Goal: Information Seeking & Learning: Learn about a topic

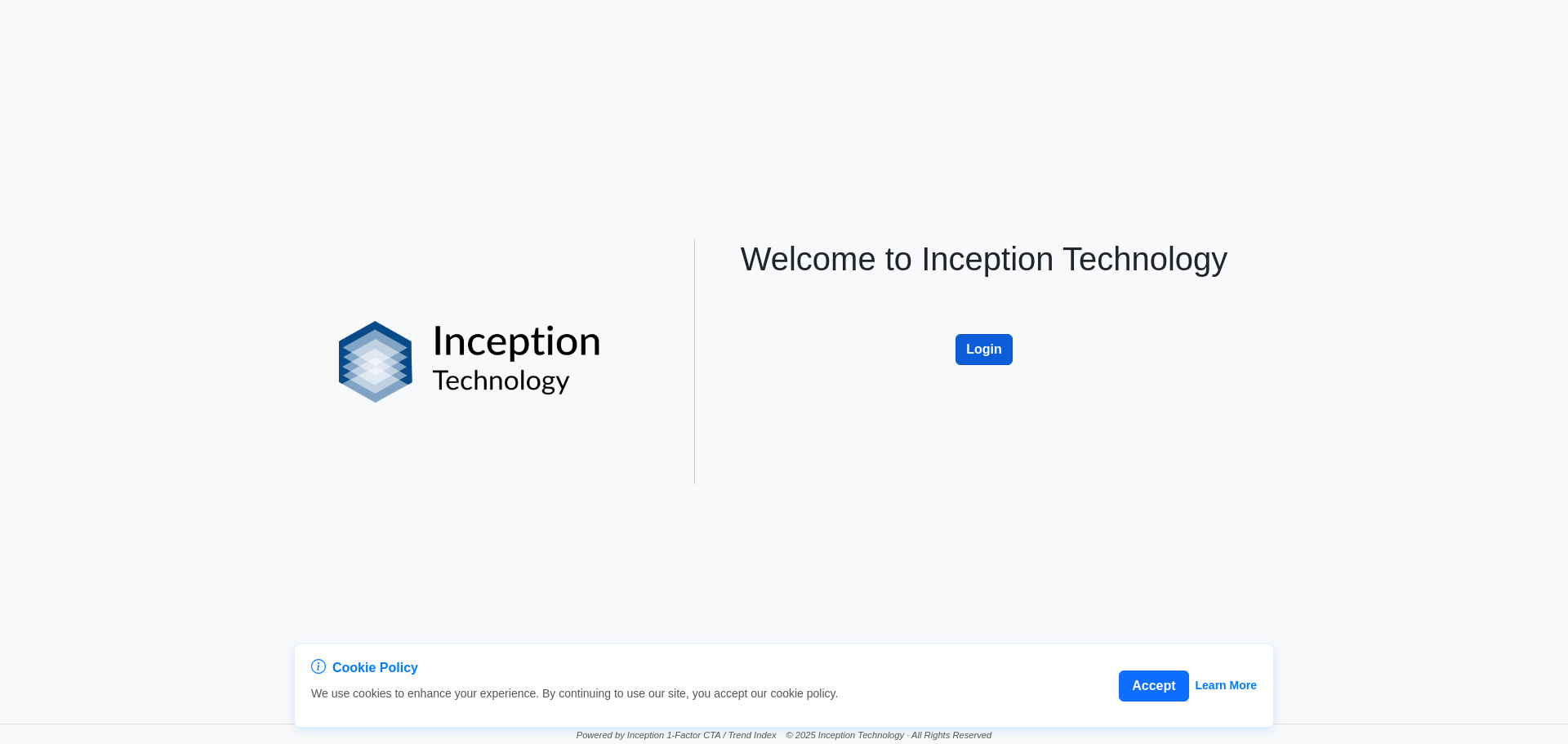
click at [984, 347] on button "Login" at bounding box center [983, 349] width 57 height 31
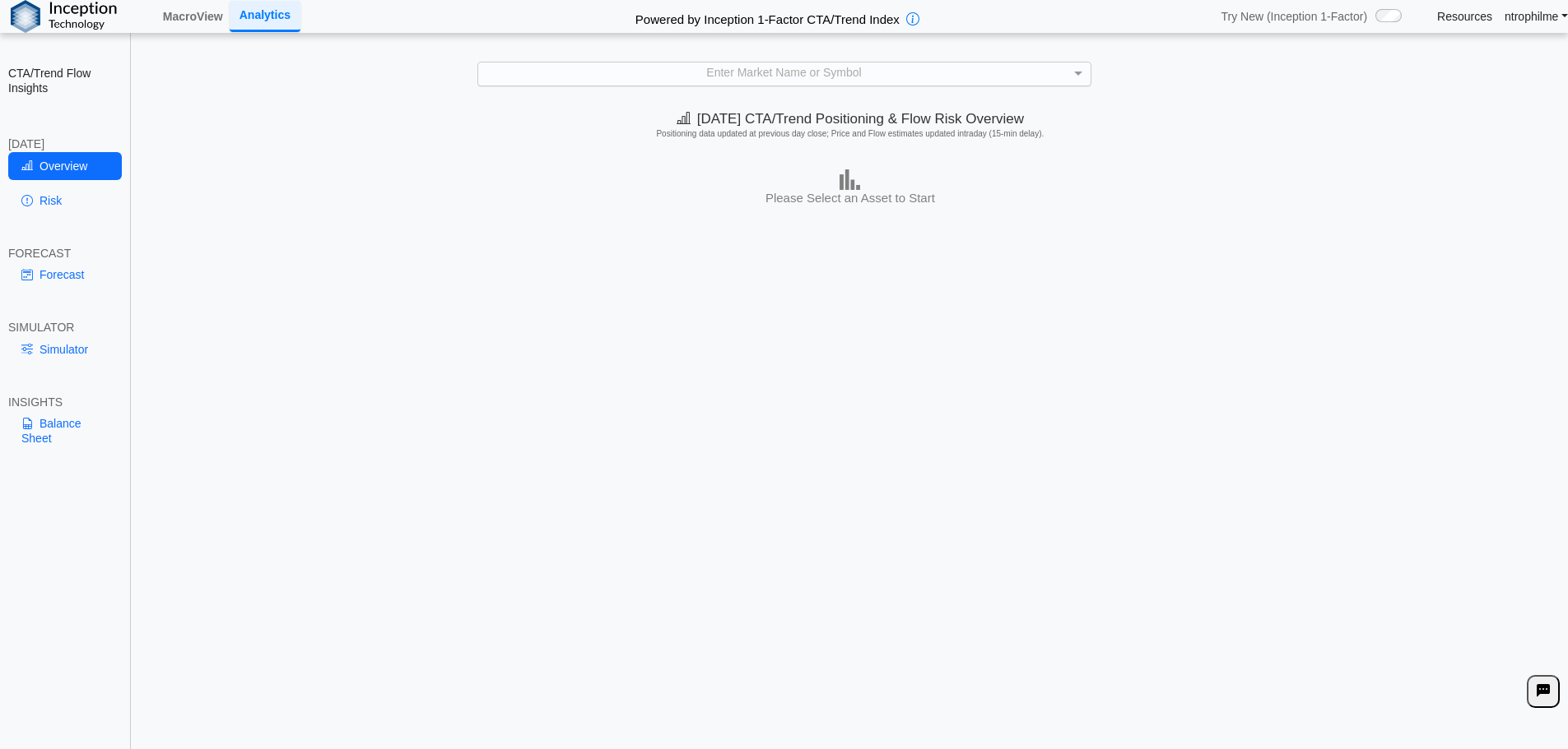
click at [779, 69] on div "Enter Market Name or Symbol" at bounding box center [784, 73] width 612 height 22
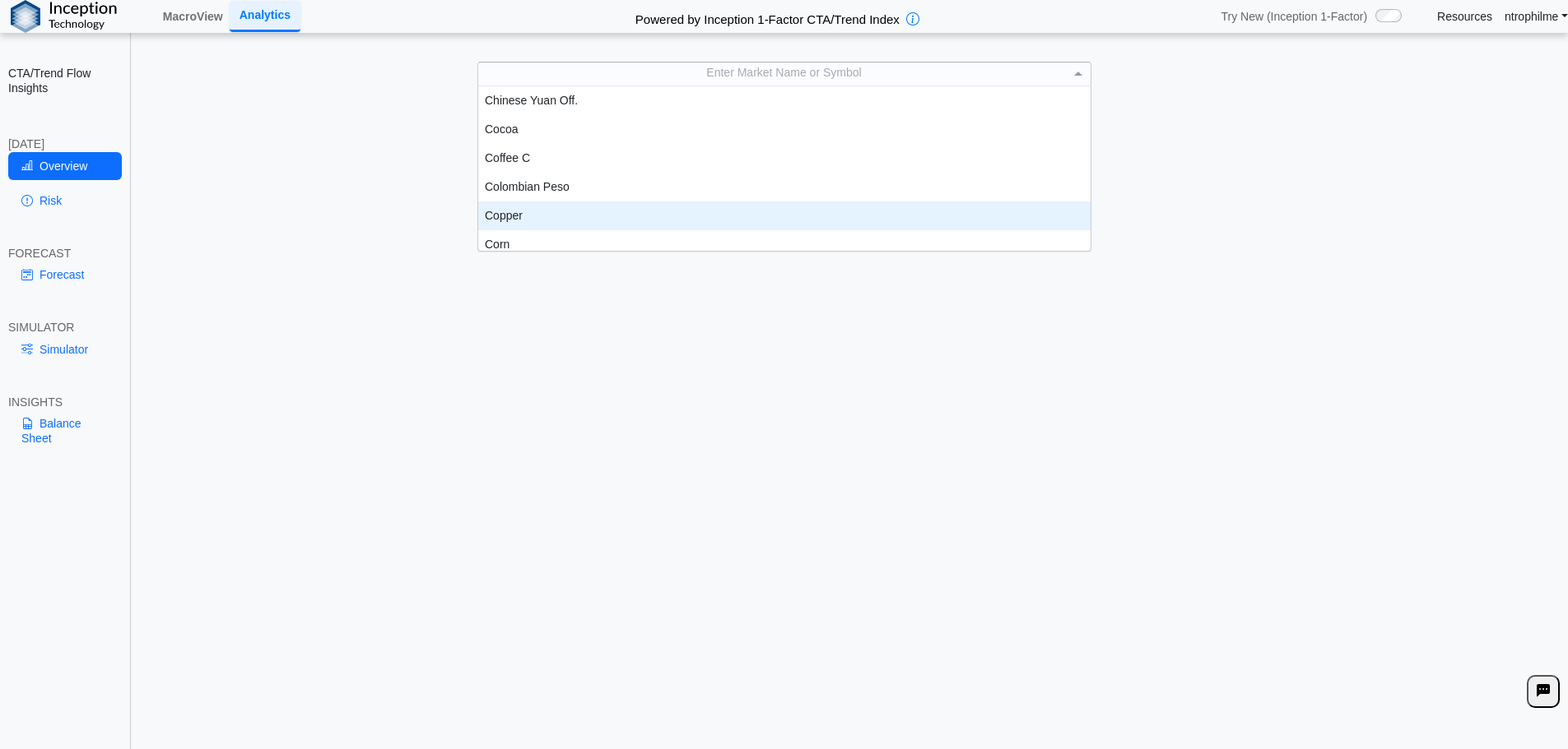
scroll to position [658, 0]
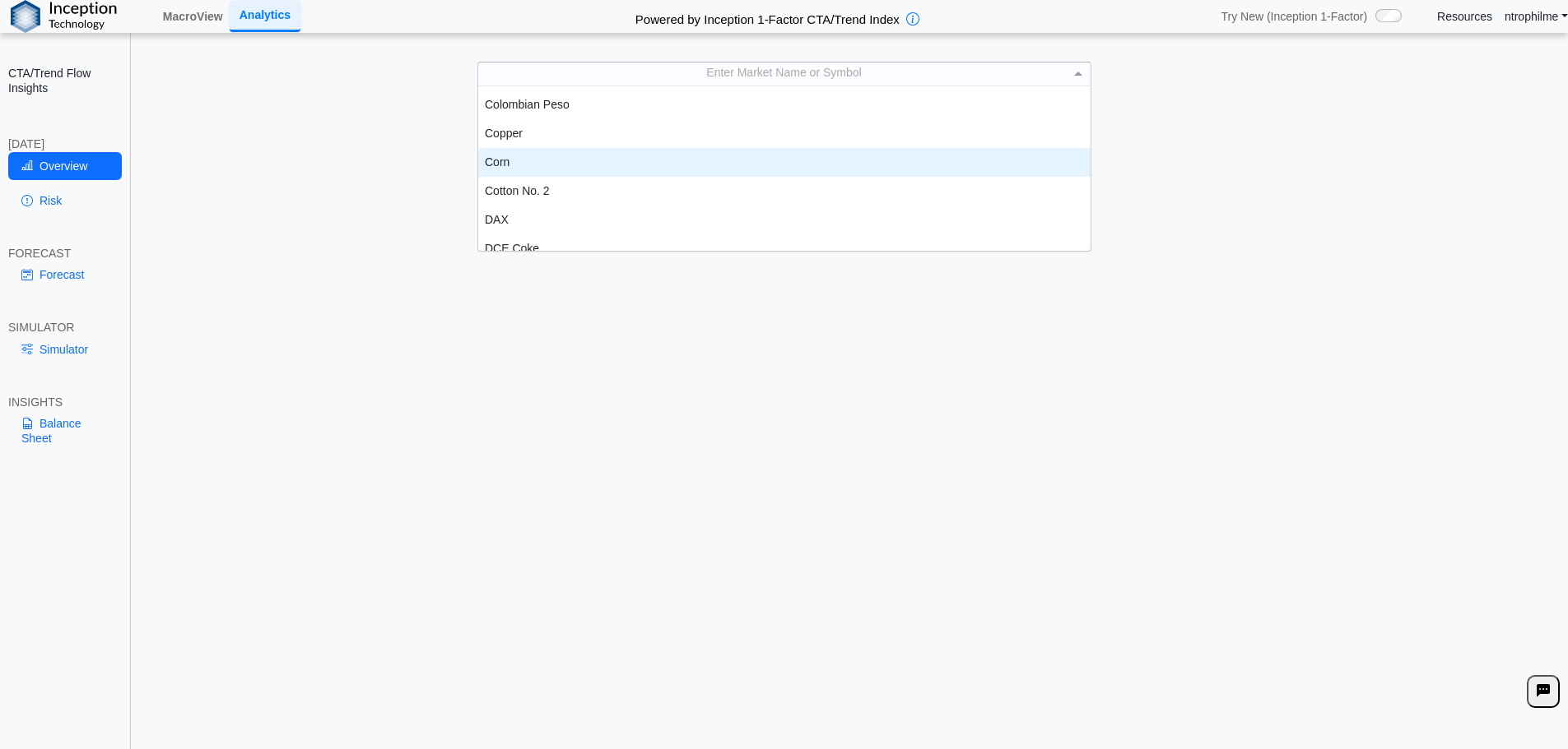
click at [535, 170] on div "Corn" at bounding box center [784, 162] width 612 height 29
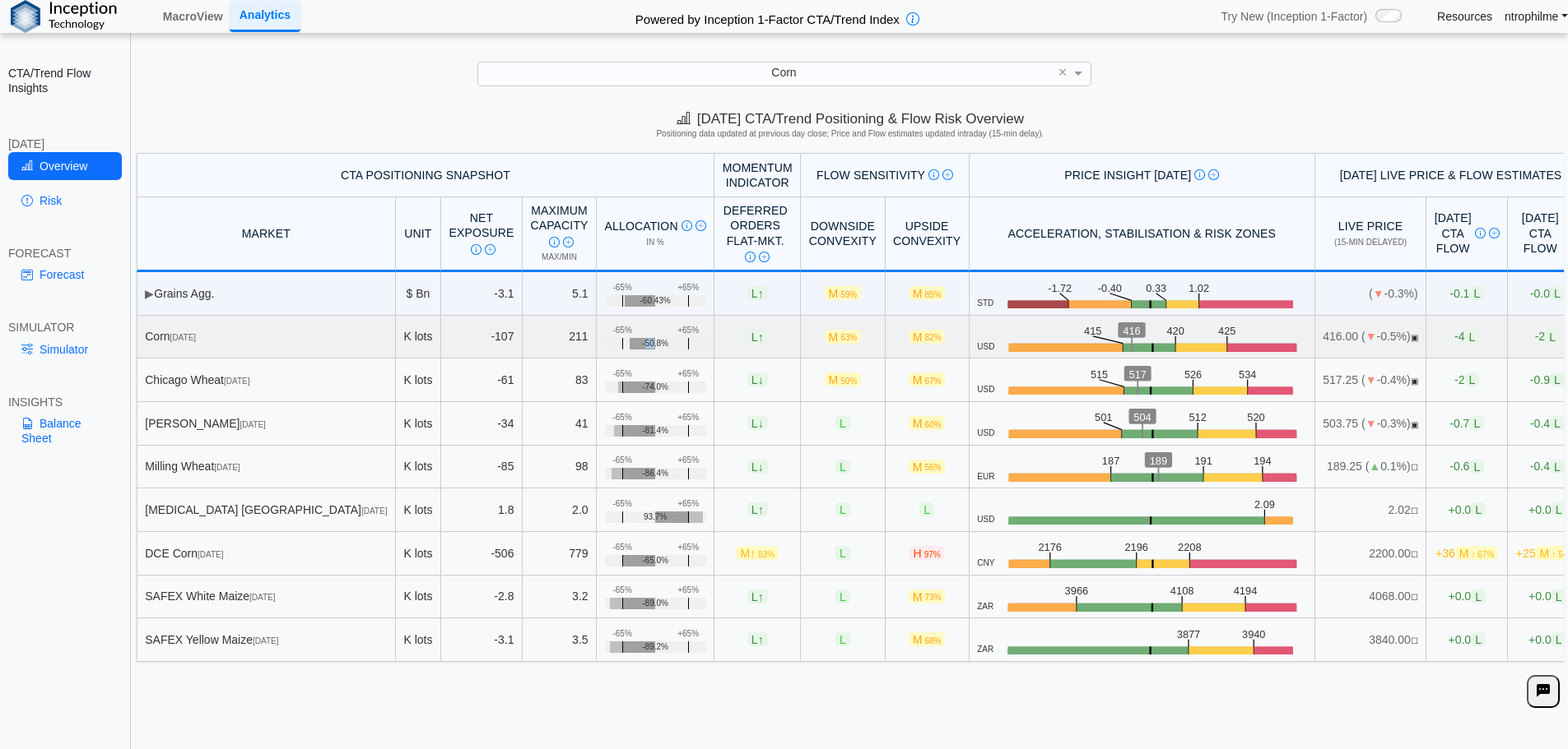
drag, startPoint x: 584, startPoint y: 347, endPoint x: 593, endPoint y: 344, distance: 9.5
click at [642, 344] on span "-50.8%" at bounding box center [656, 343] width 27 height 10
drag, startPoint x: 174, startPoint y: 339, endPoint x: 842, endPoint y: 339, distance: 668.0
click at [842, 339] on tr "Corn [DATE] K lots -107 211 +65% -65% -50.8% L ↑ M 63% M 82% USD .zone-text { f…" at bounding box center [862, 337] width 1451 height 43
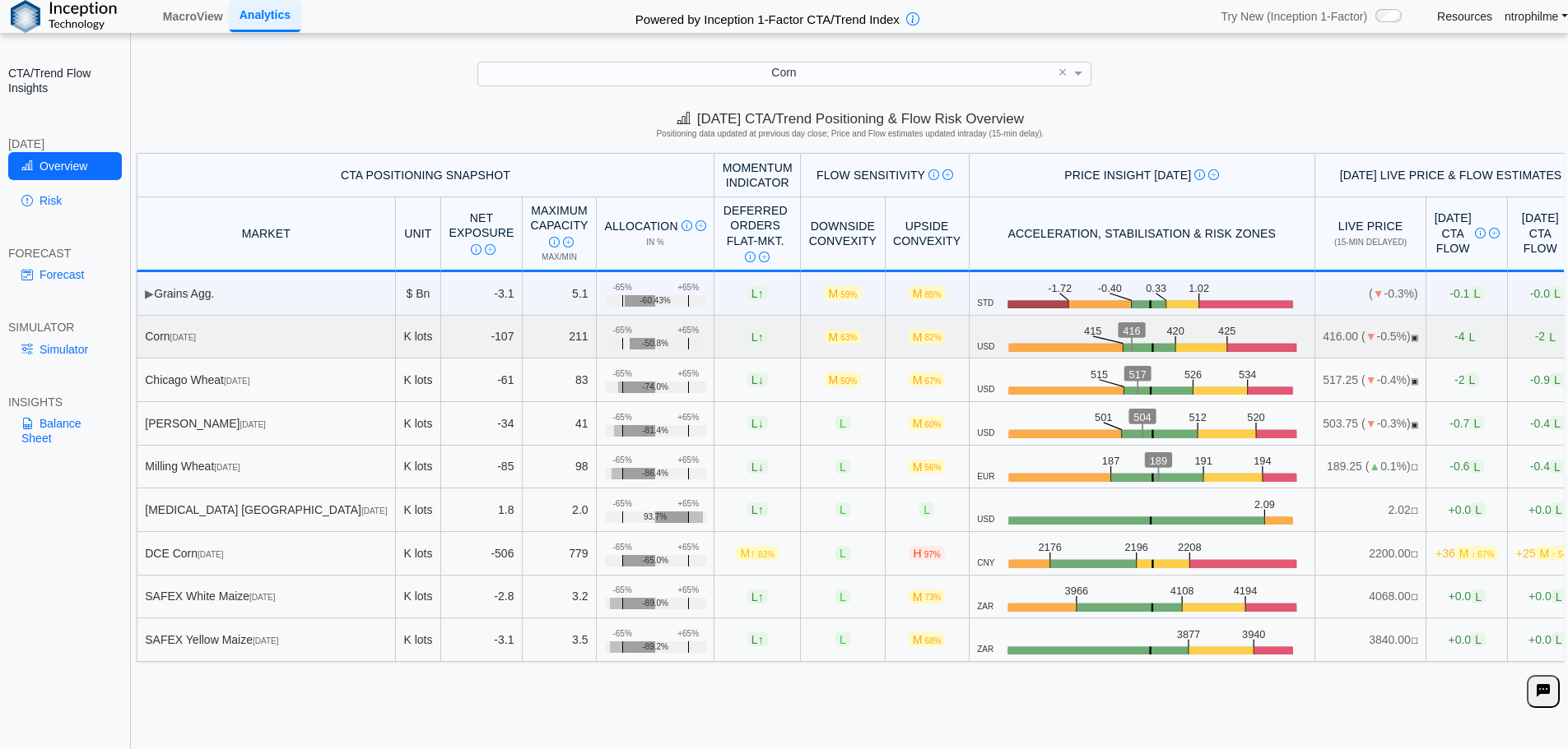
click at [886, 333] on td "M 82%" at bounding box center [927, 337] width 84 height 43
drag, startPoint x: 173, startPoint y: 378, endPoint x: 241, endPoint y: 380, distance: 68.0
click at [241, 380] on div "[GEOGRAPHIC_DATA] Wheat [DATE]" at bounding box center [265, 379] width 242 height 15
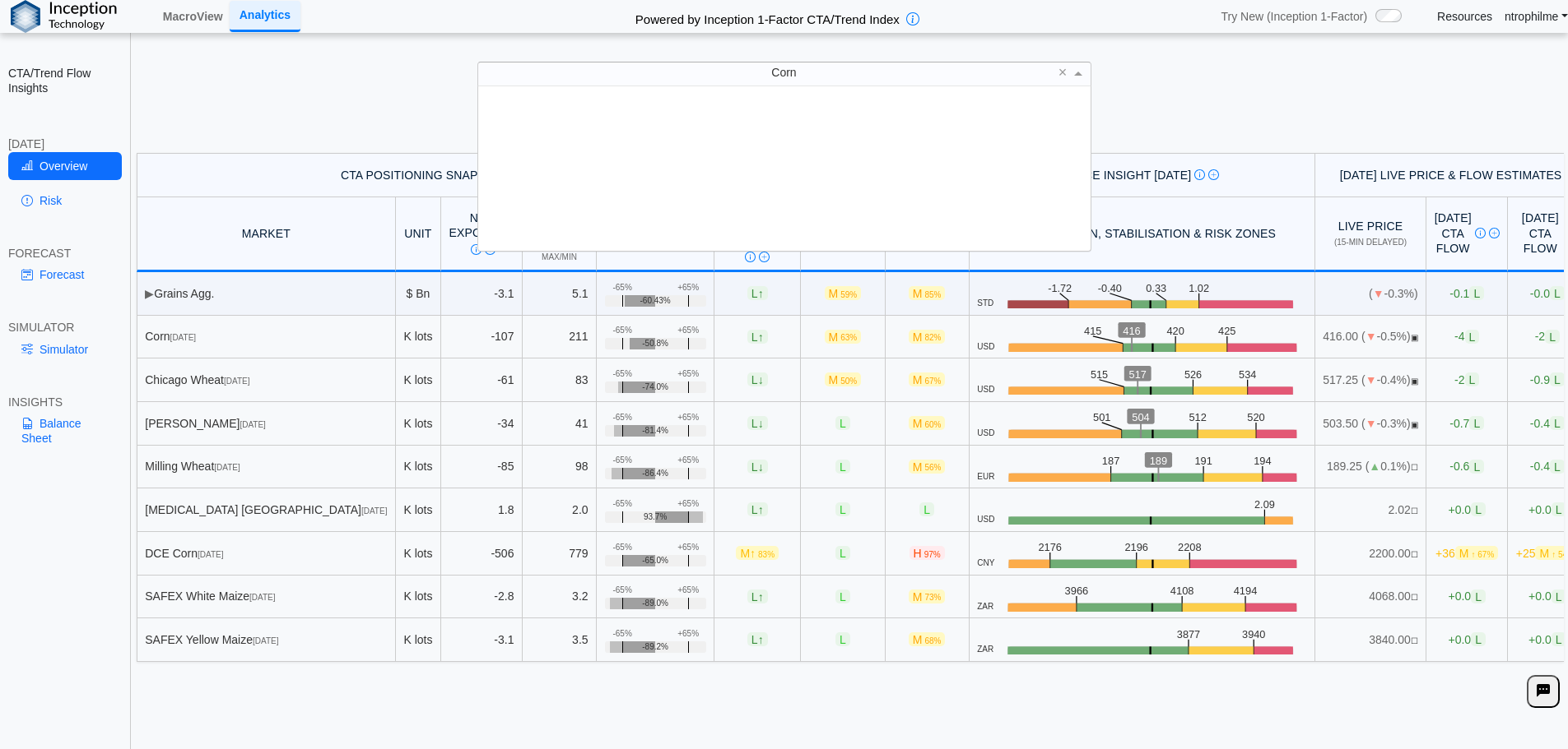
click at [820, 75] on div "Corn" at bounding box center [784, 73] width 612 height 22
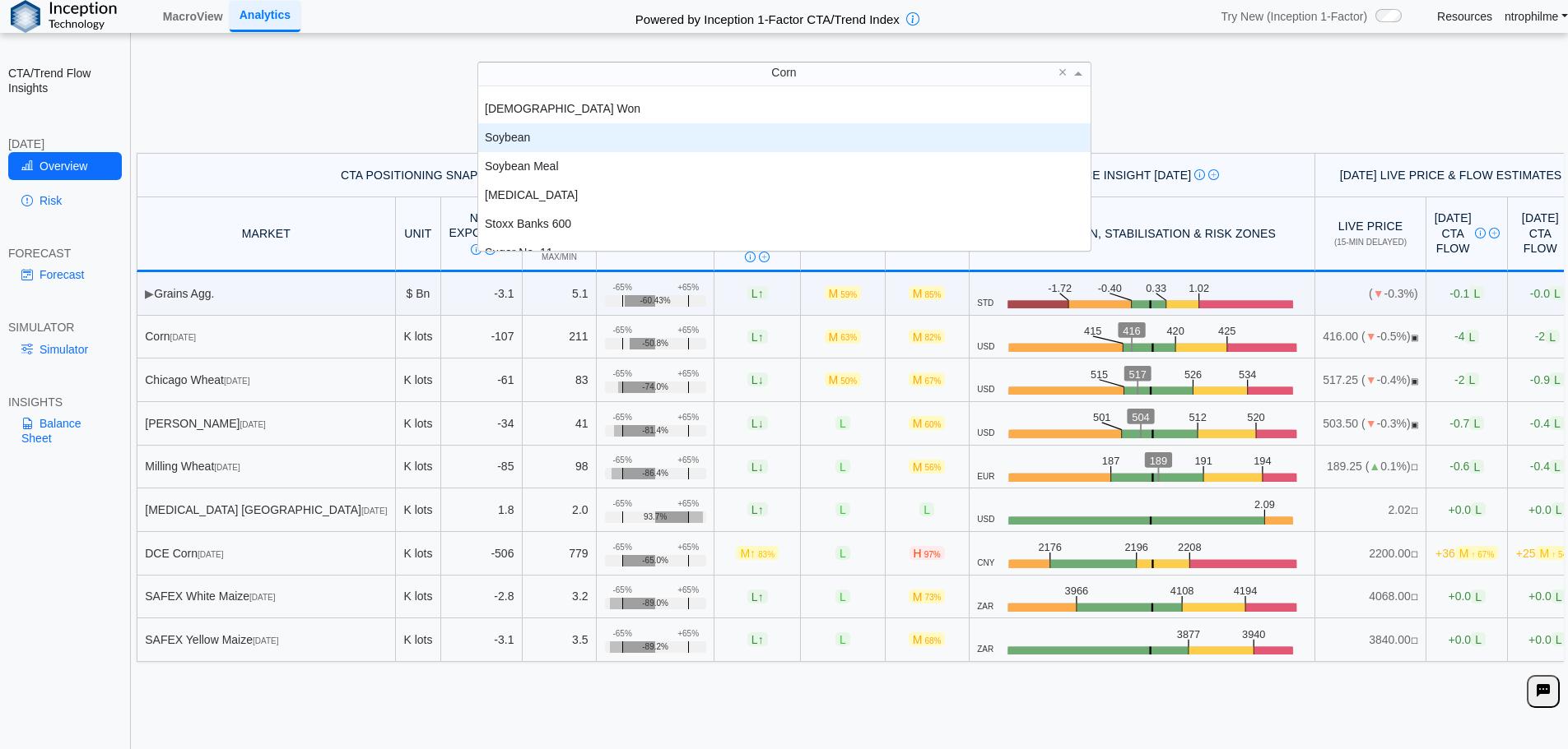
click at [551, 146] on div "Soybean" at bounding box center [784, 138] width 612 height 29
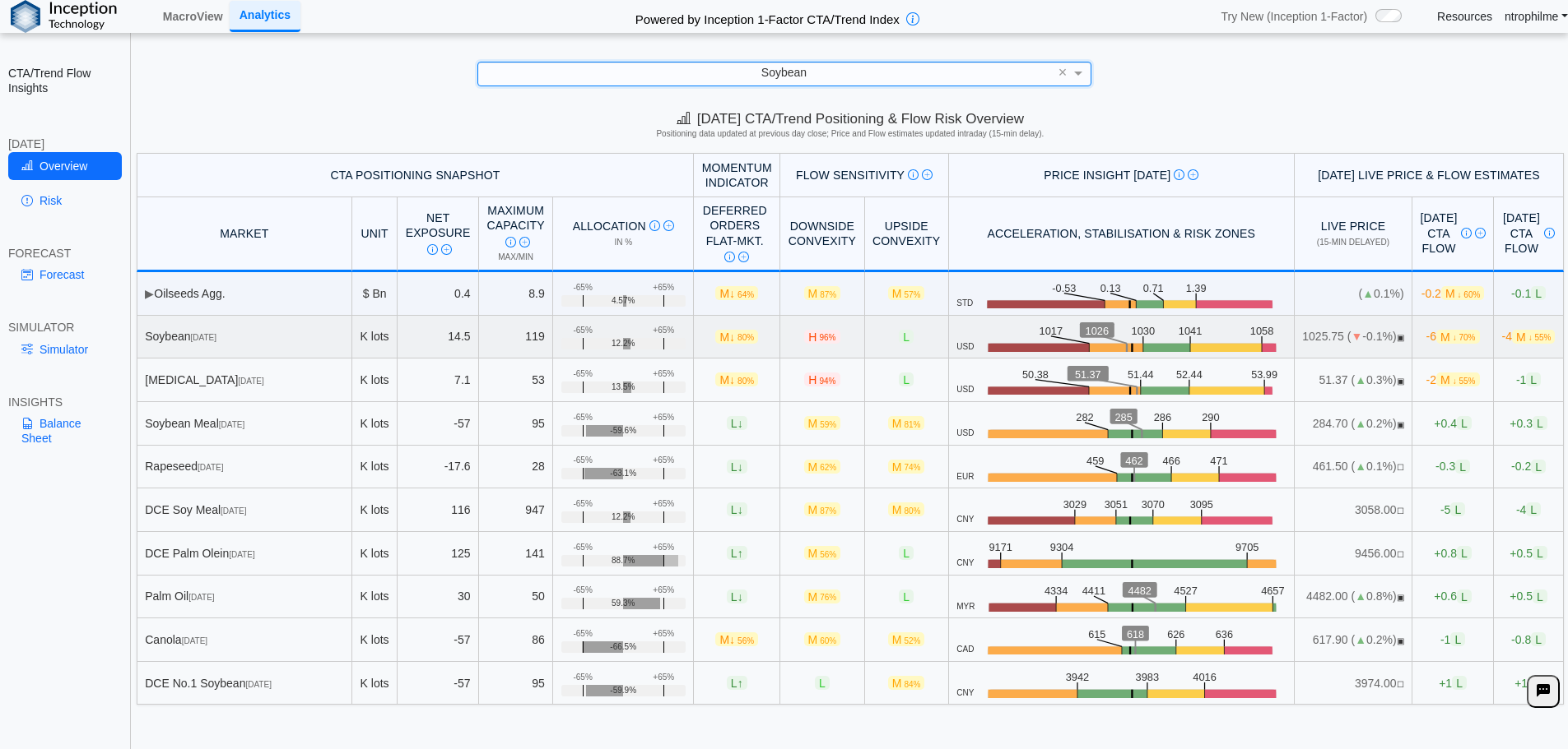
click at [1436, 333] on span "M ↓ 70%" at bounding box center [1457, 337] width 42 height 14
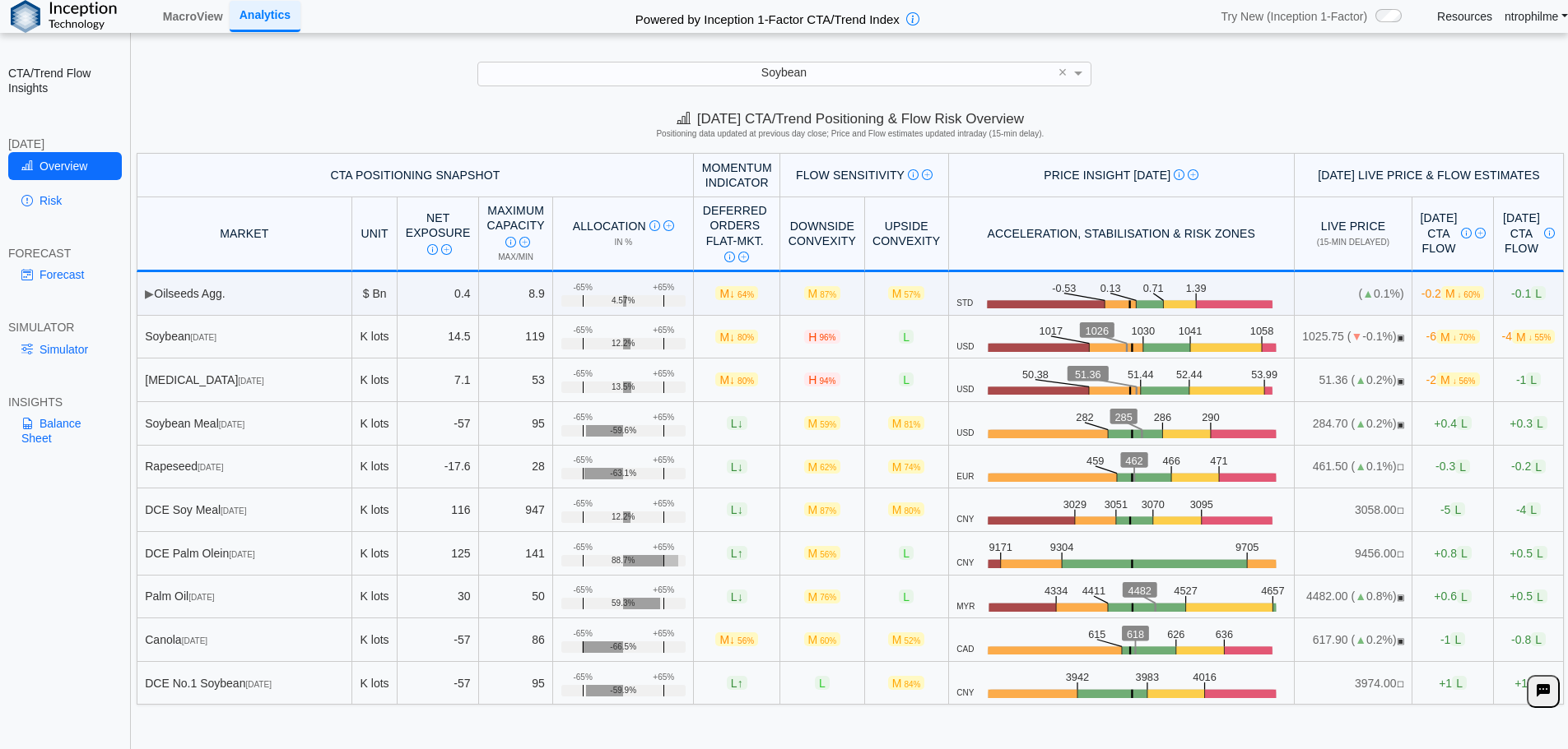
click at [1260, 130] on h5 "Positioning data updated at previous day close; Price and Flow estimates update…" at bounding box center [849, 134] width 1422 height 10
drag, startPoint x: 1070, startPoint y: 462, endPoint x: 1089, endPoint y: 461, distance: 19.0
click at [1089, 461] on icon ".zone-text { font-size: 22px; font-weight: 500; text-anchor: middle; } .price-m…" at bounding box center [1129, 466] width 312 height 29
click at [572, 111] on div "[DATE] CTA/Trend Positioning & Flow Risk Overview Positioning data updated at p…" at bounding box center [850, 127] width 1435 height 50
click at [50, 429] on link "Balance Sheet" at bounding box center [65, 431] width 113 height 42
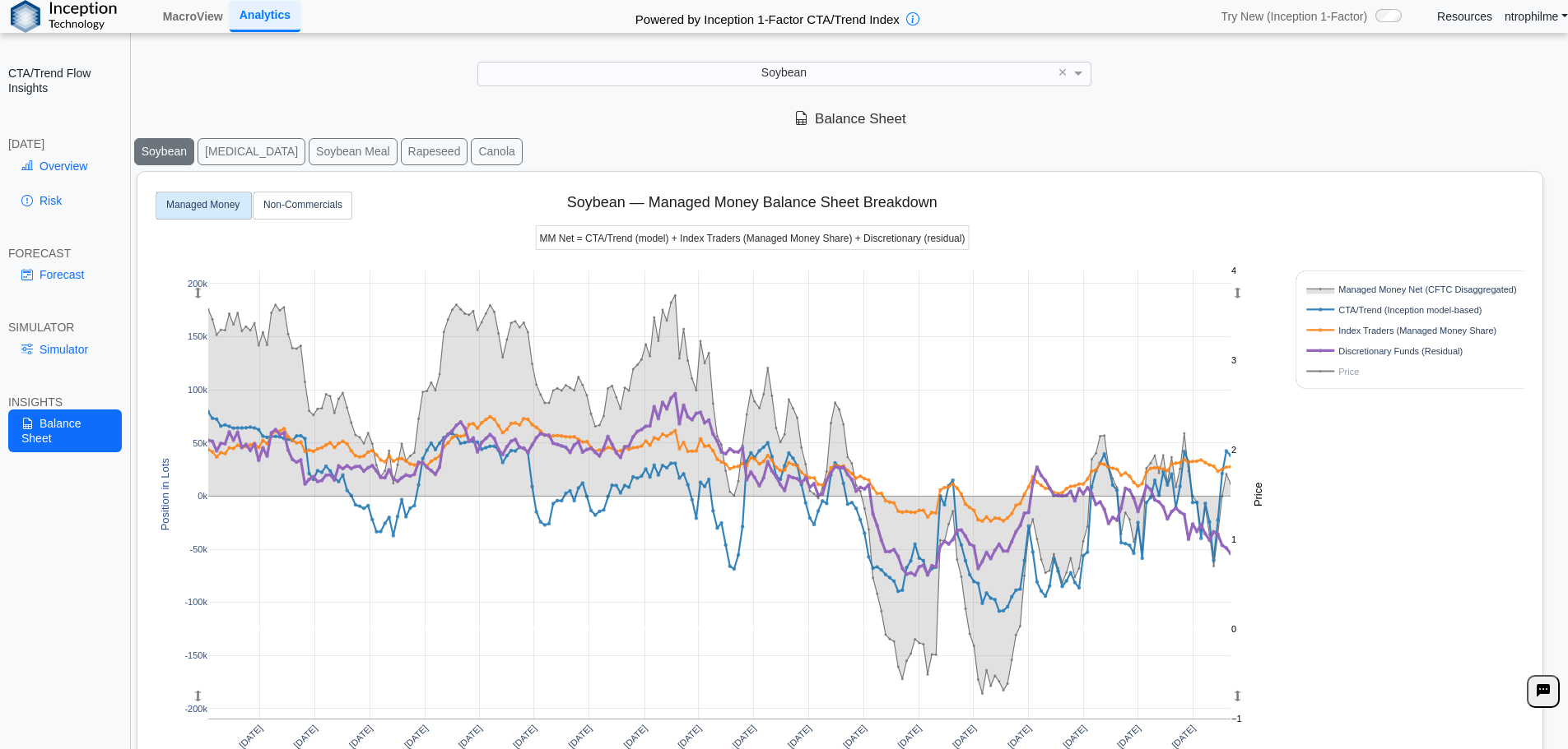
scroll to position [82, 0]
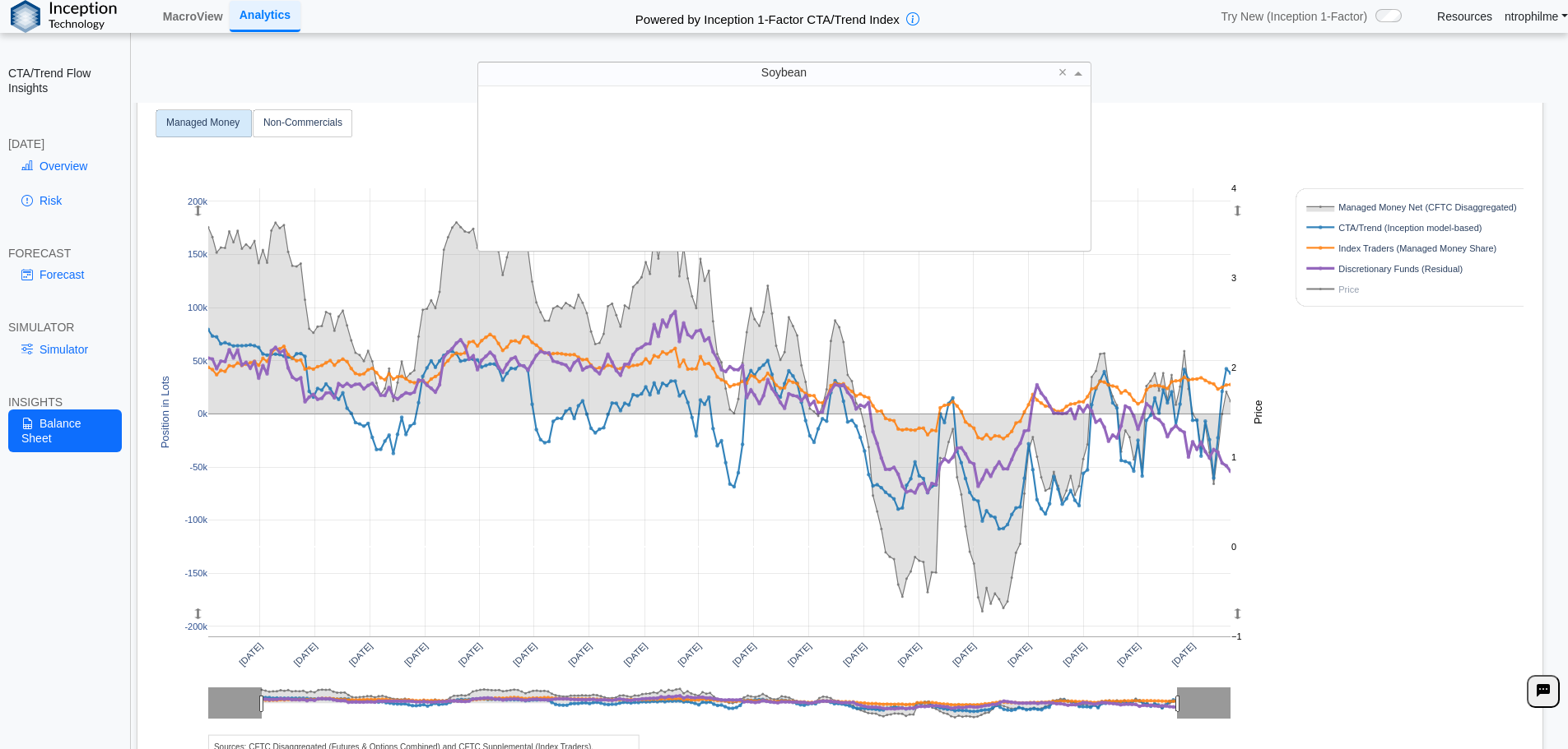
click at [724, 80] on div "Soybean" at bounding box center [784, 73] width 612 height 22
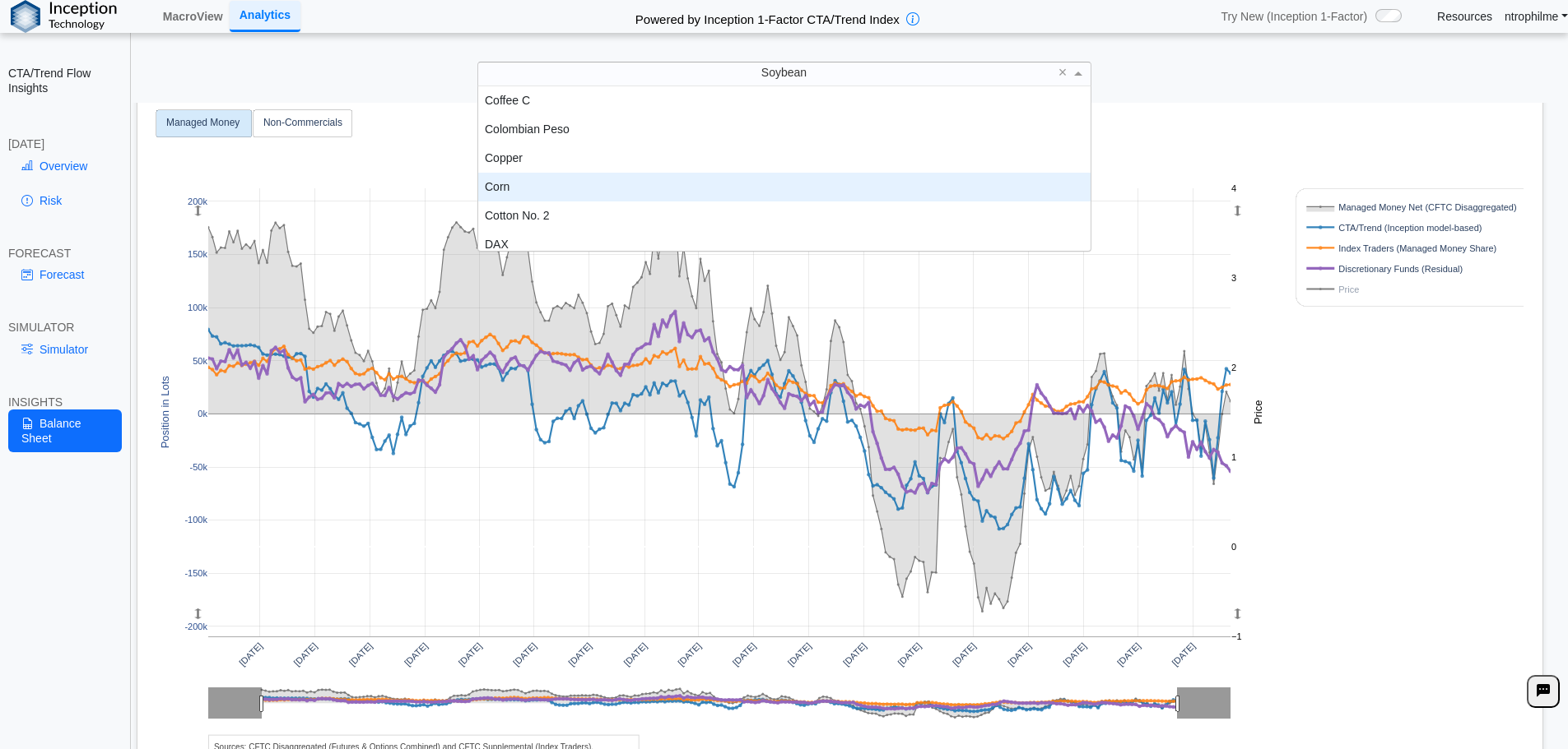
click at [525, 180] on div "Corn" at bounding box center [784, 187] width 612 height 29
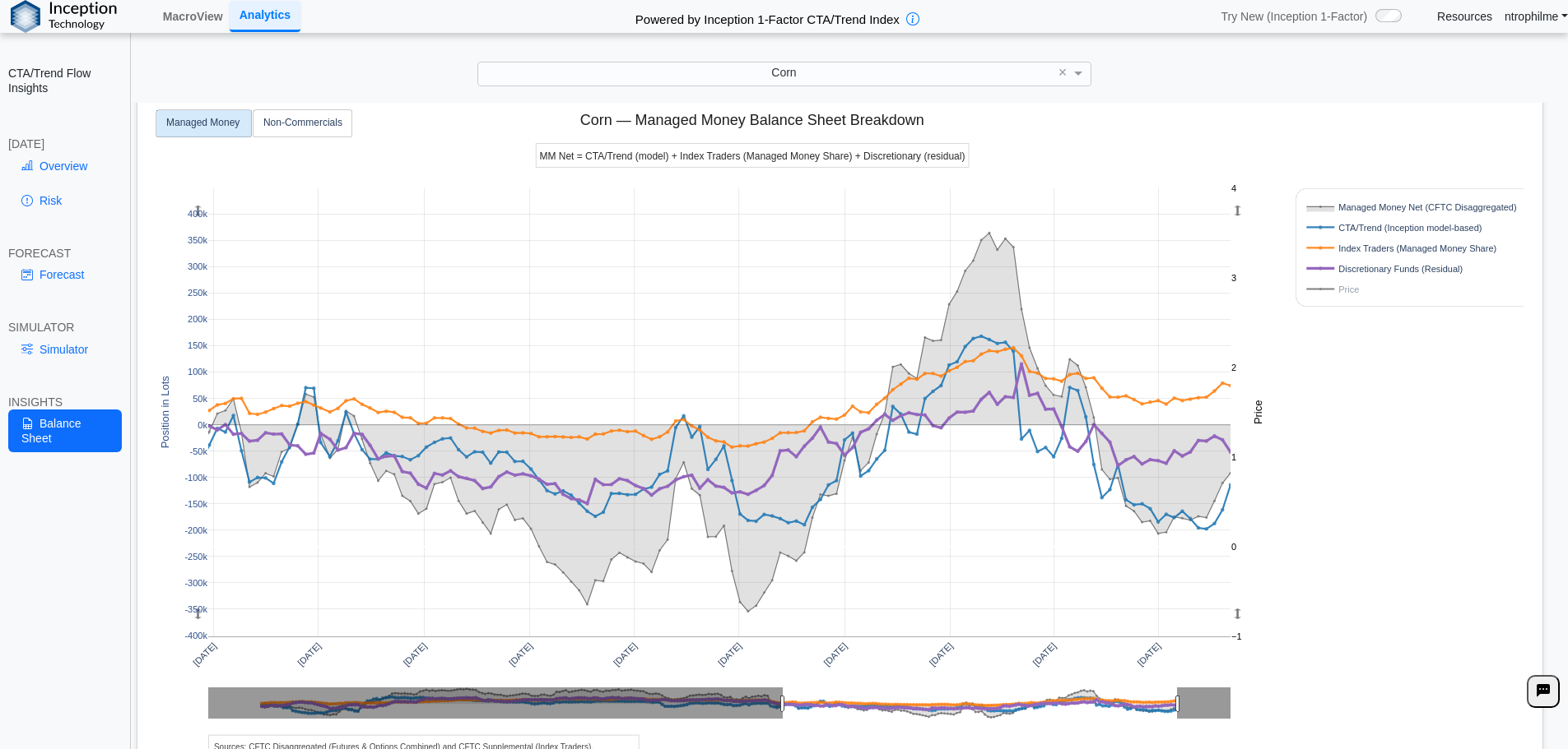
drag, startPoint x: 263, startPoint y: 708, endPoint x: 784, endPoint y: 695, distance: 521.2
click at [1366, 540] on div "[DATE] [DATE] [DATE] [DATE] [DATE] [DATE] [DATE] [DATE] [DATE] [DATE] -400k -35…" at bounding box center [834, 445] width 1379 height 712
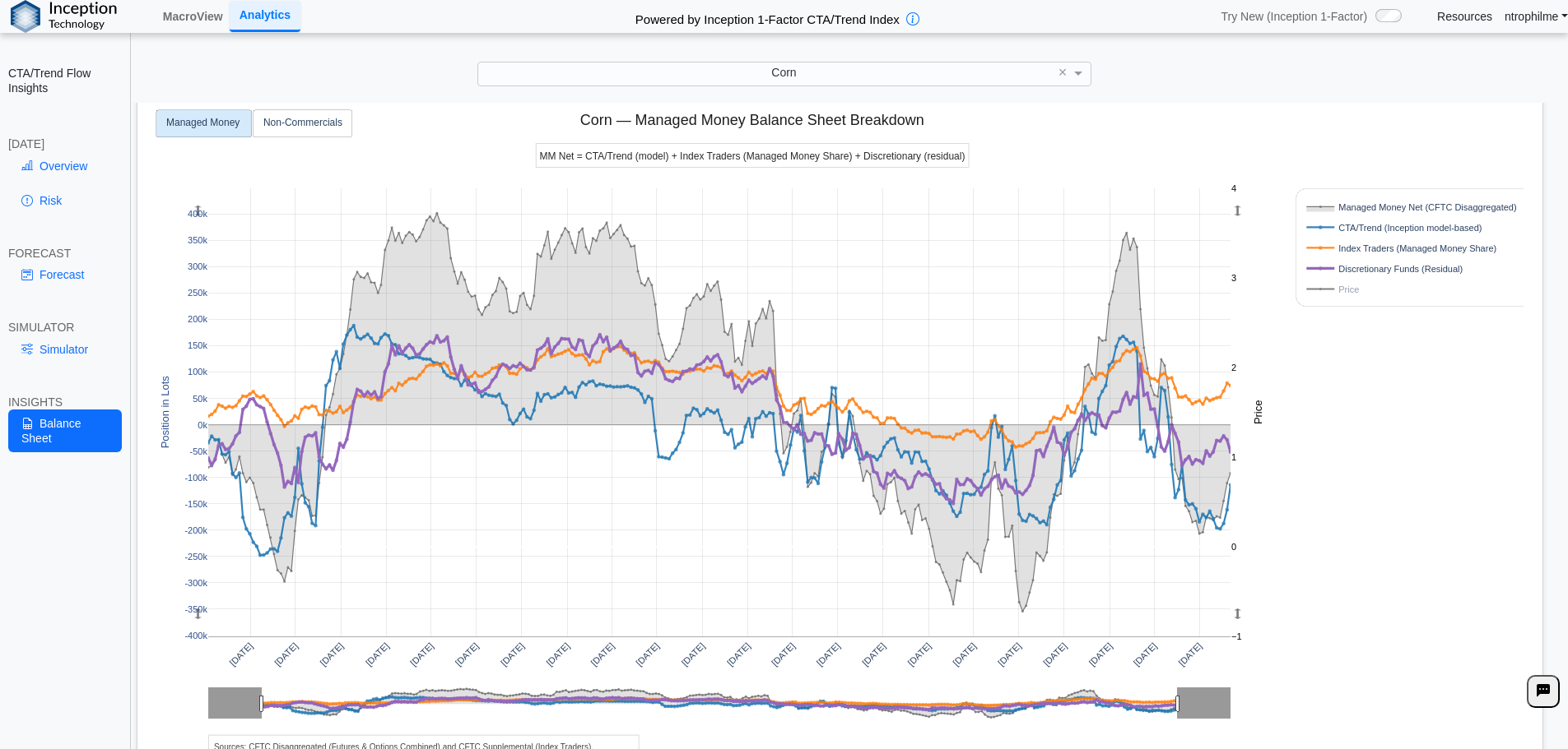
drag, startPoint x: 786, startPoint y: 705, endPoint x: 265, endPoint y: 702, distance: 521.0
click at [679, 73] on div "Corn" at bounding box center [784, 73] width 612 height 22
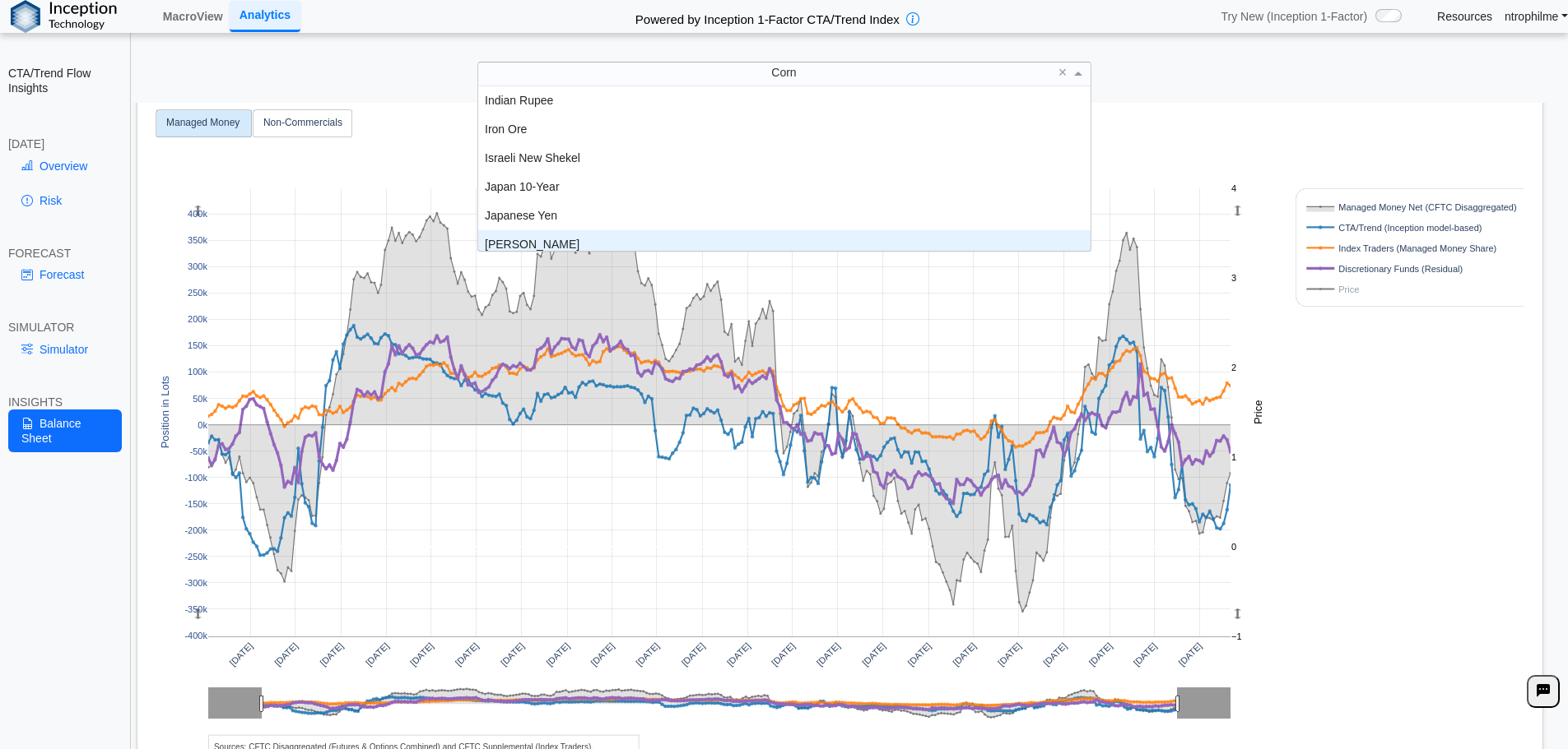
scroll to position [1736, 0]
click at [535, 234] on div "[PERSON_NAME]" at bounding box center [784, 236] width 612 height 29
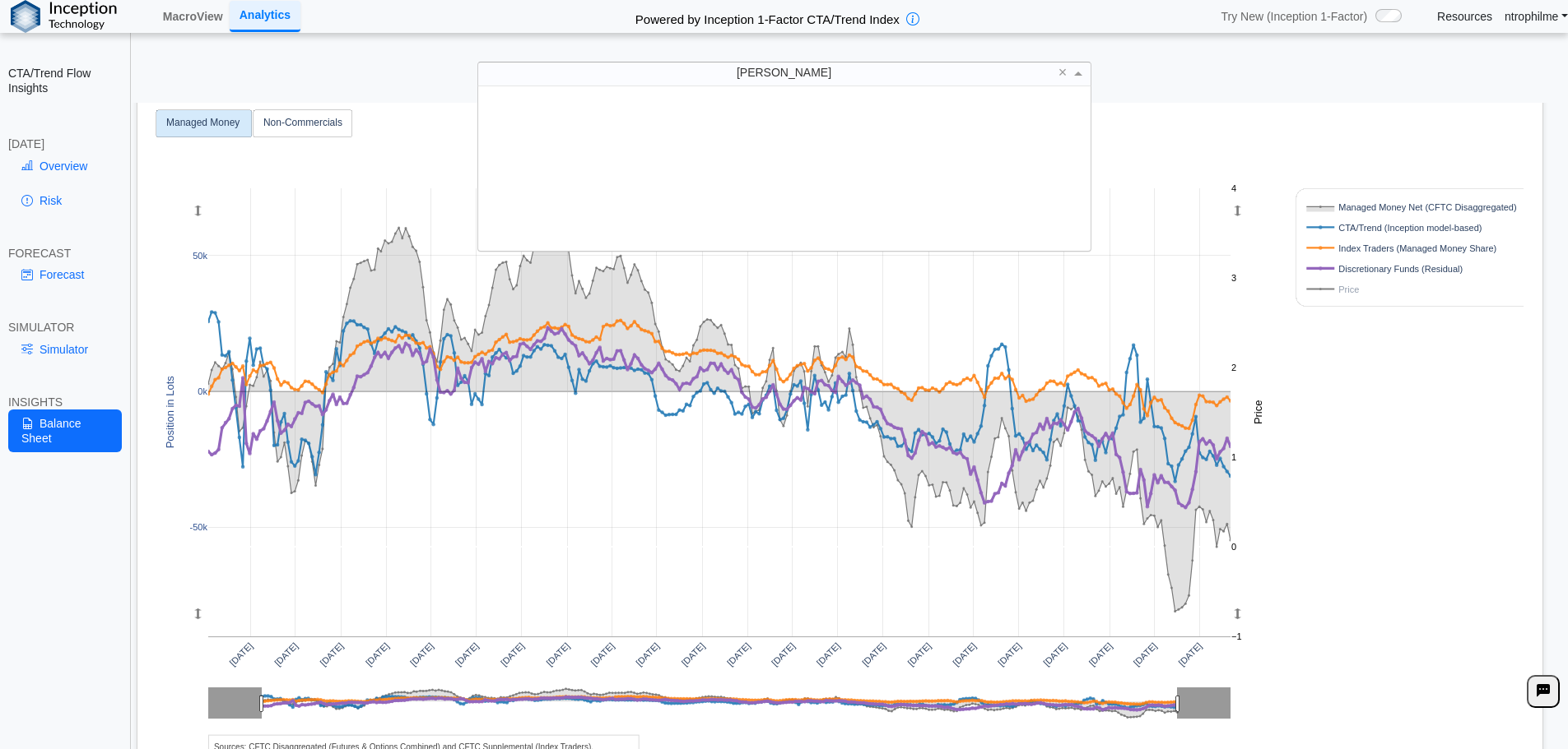
scroll to position [152, 600]
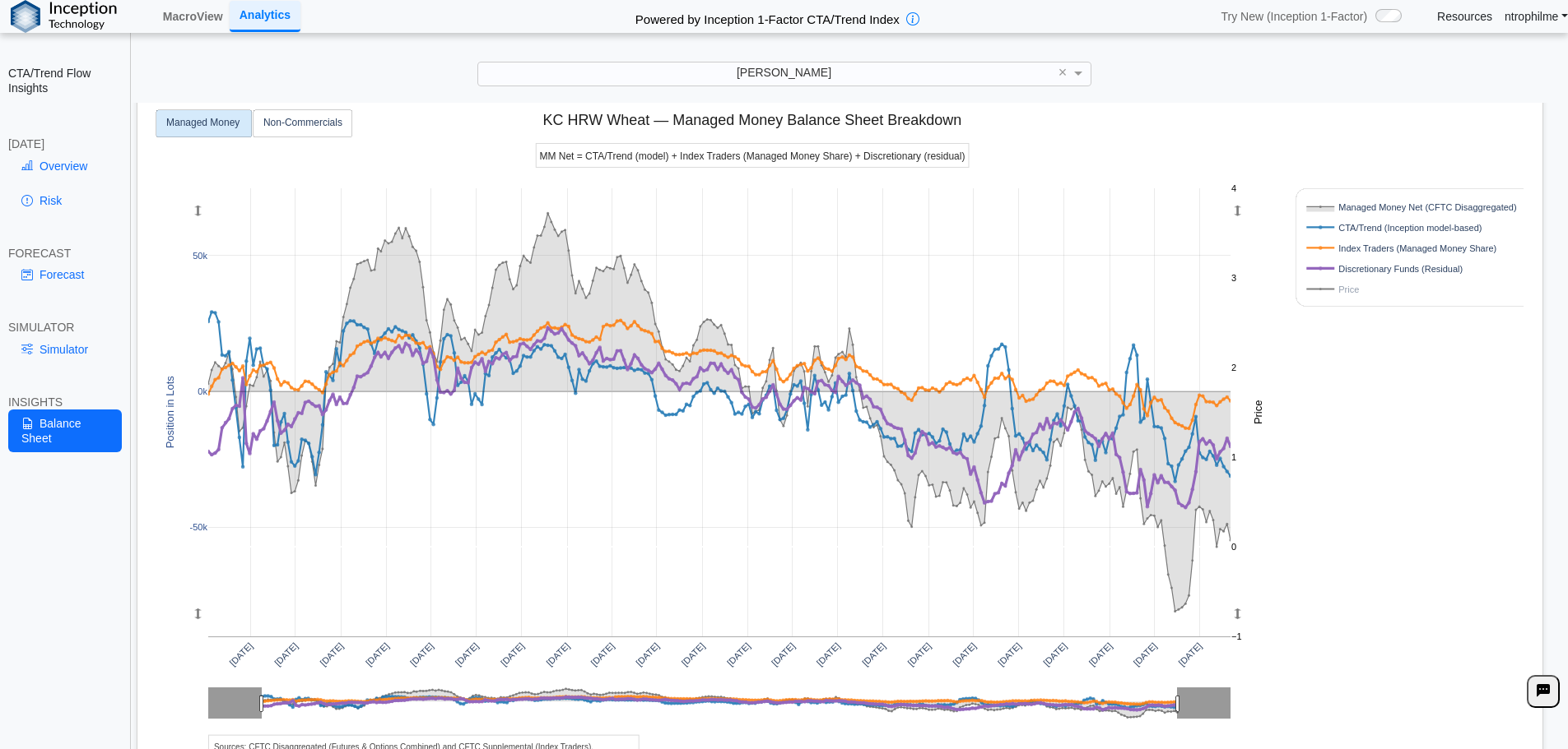
click at [1367, 425] on div "[DATE] [DATE] [DATE] [DATE] [DATE] [DATE] [DATE] [DATE] [DATE] [DATE] [DATE] [D…" at bounding box center [834, 445] width 1379 height 712
click at [712, 80] on div "[PERSON_NAME]" at bounding box center [784, 73] width 612 height 22
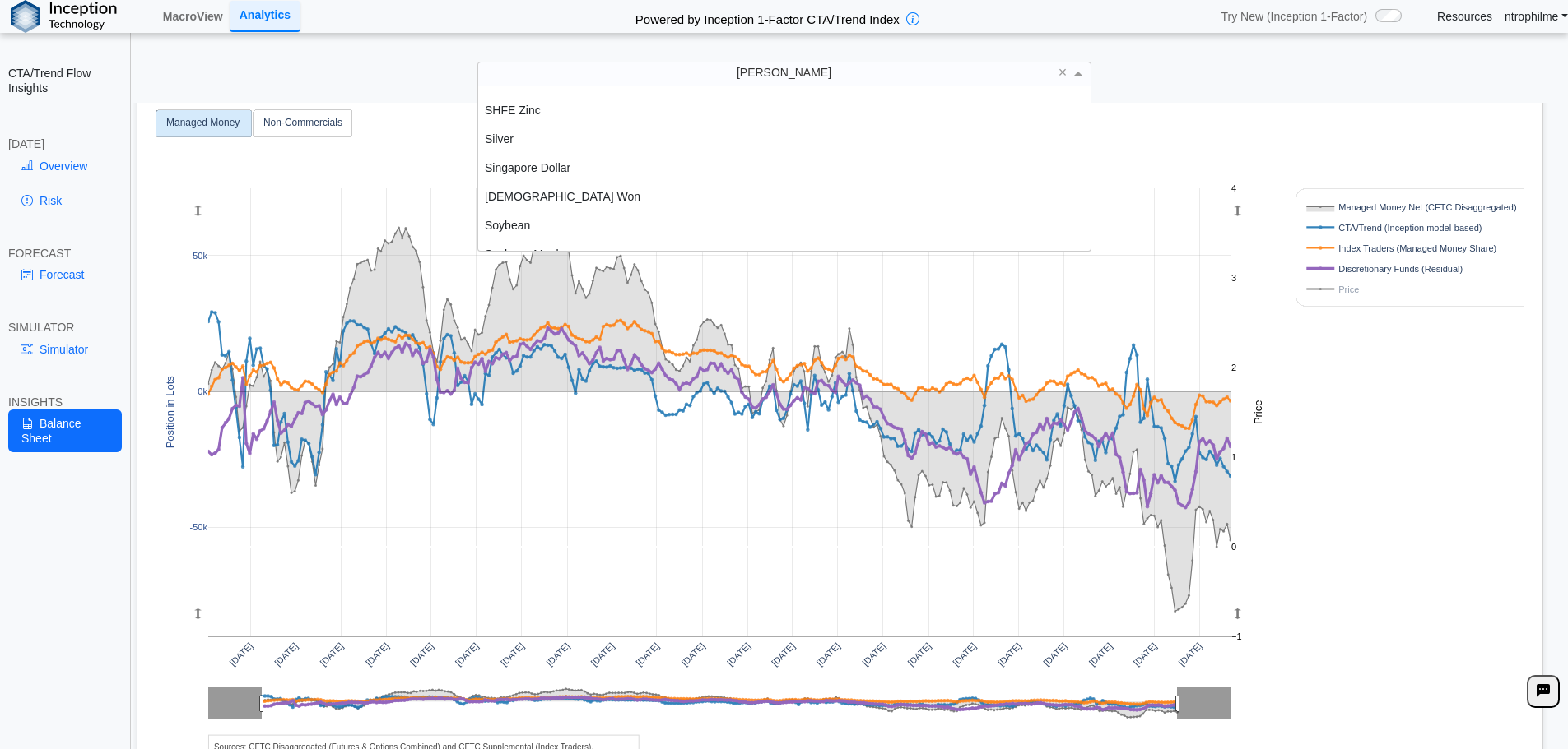
scroll to position [2962, 0]
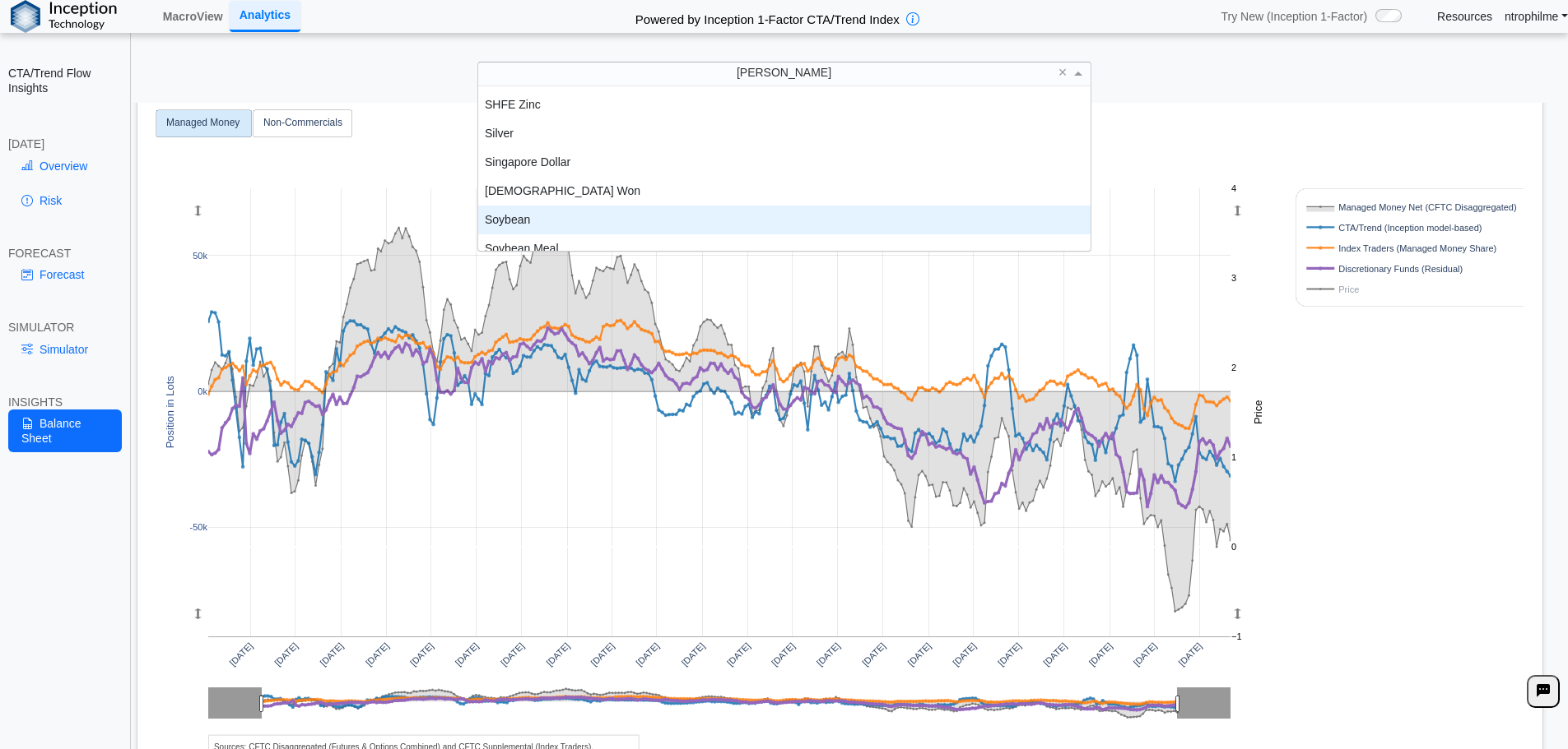
click at [542, 218] on div "Soybean" at bounding box center [784, 220] width 612 height 29
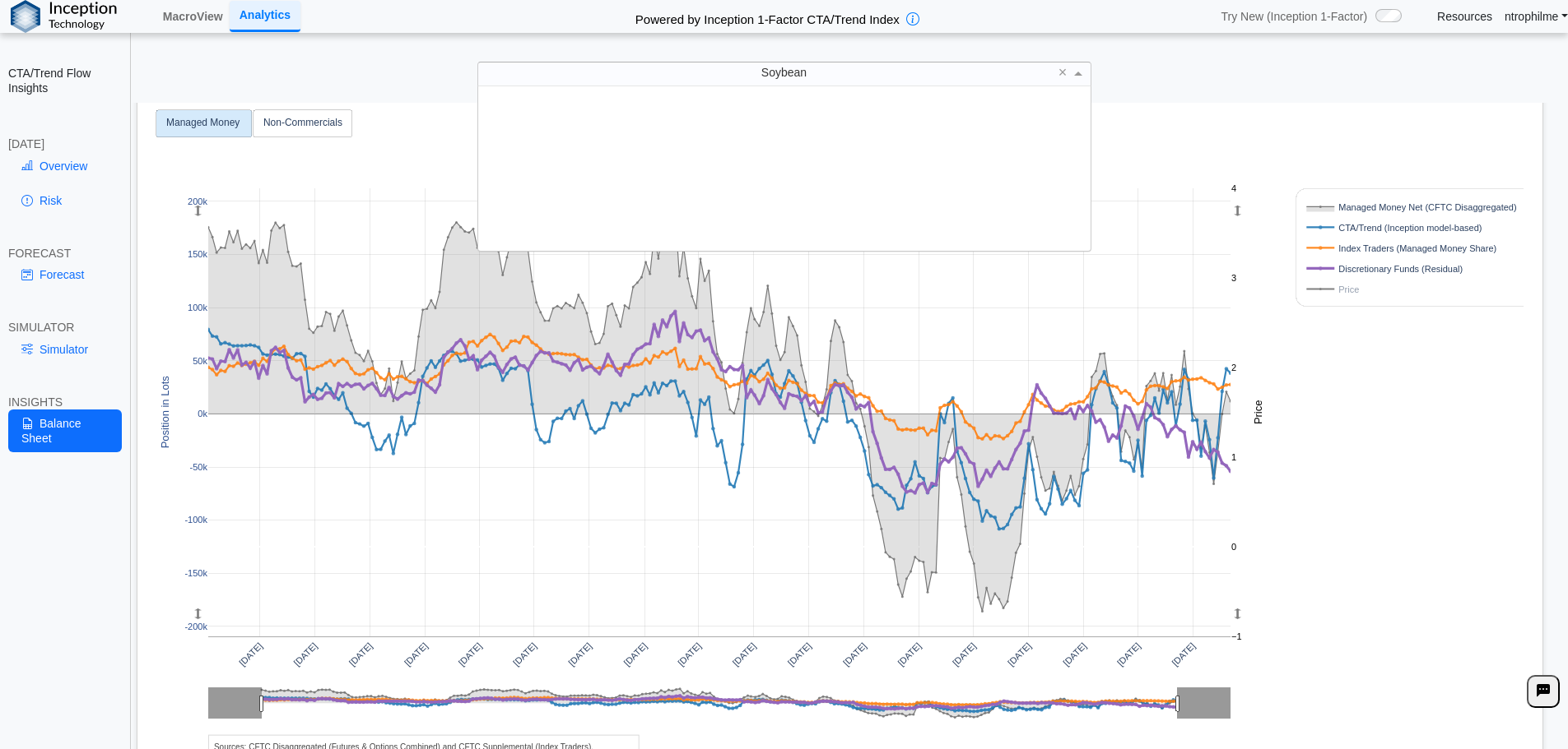
scroll to position [152, 600]
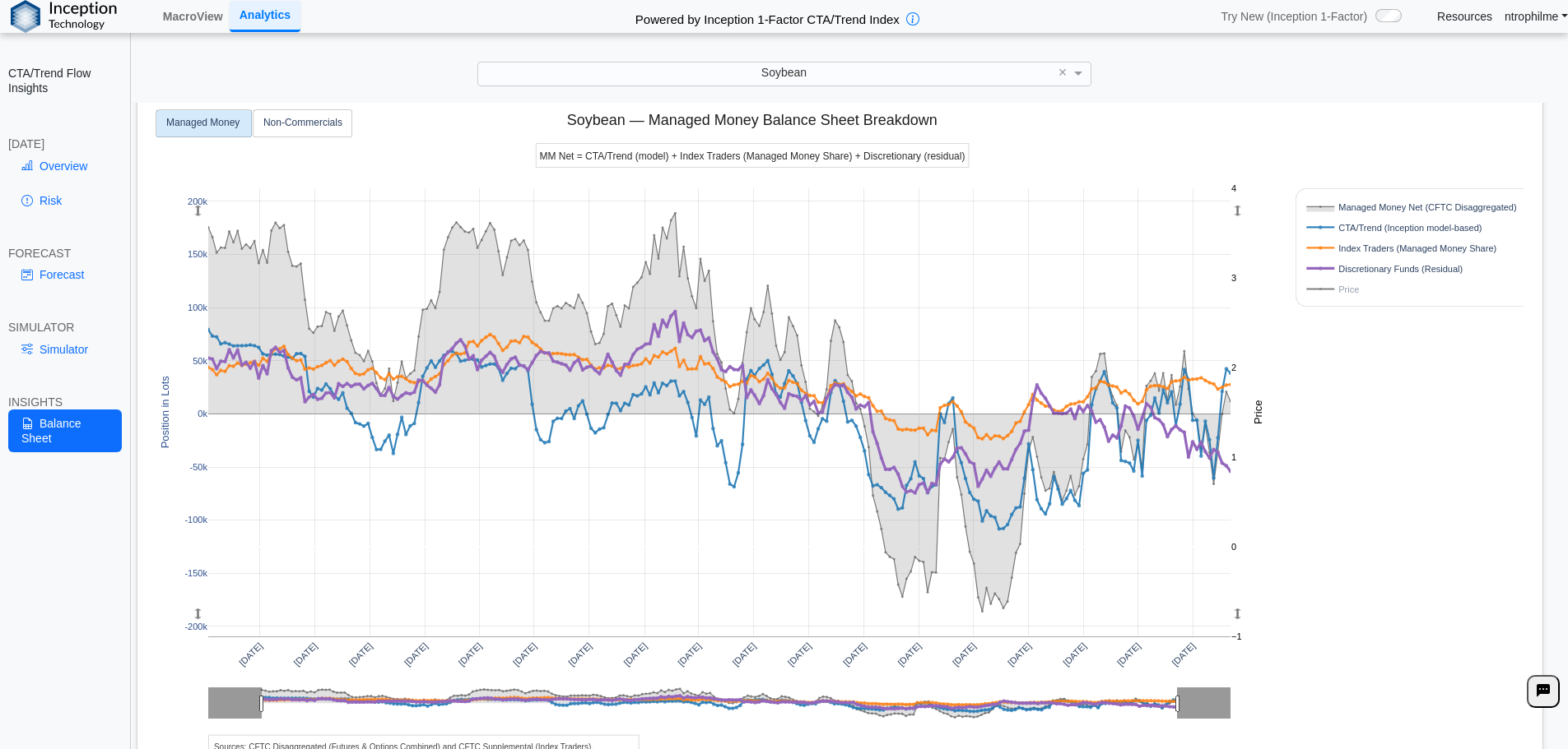
click at [247, 66] on div "Soybean ×" at bounding box center [784, 73] width 1535 height 24
click at [53, 169] on link "Overview" at bounding box center [65, 166] width 113 height 28
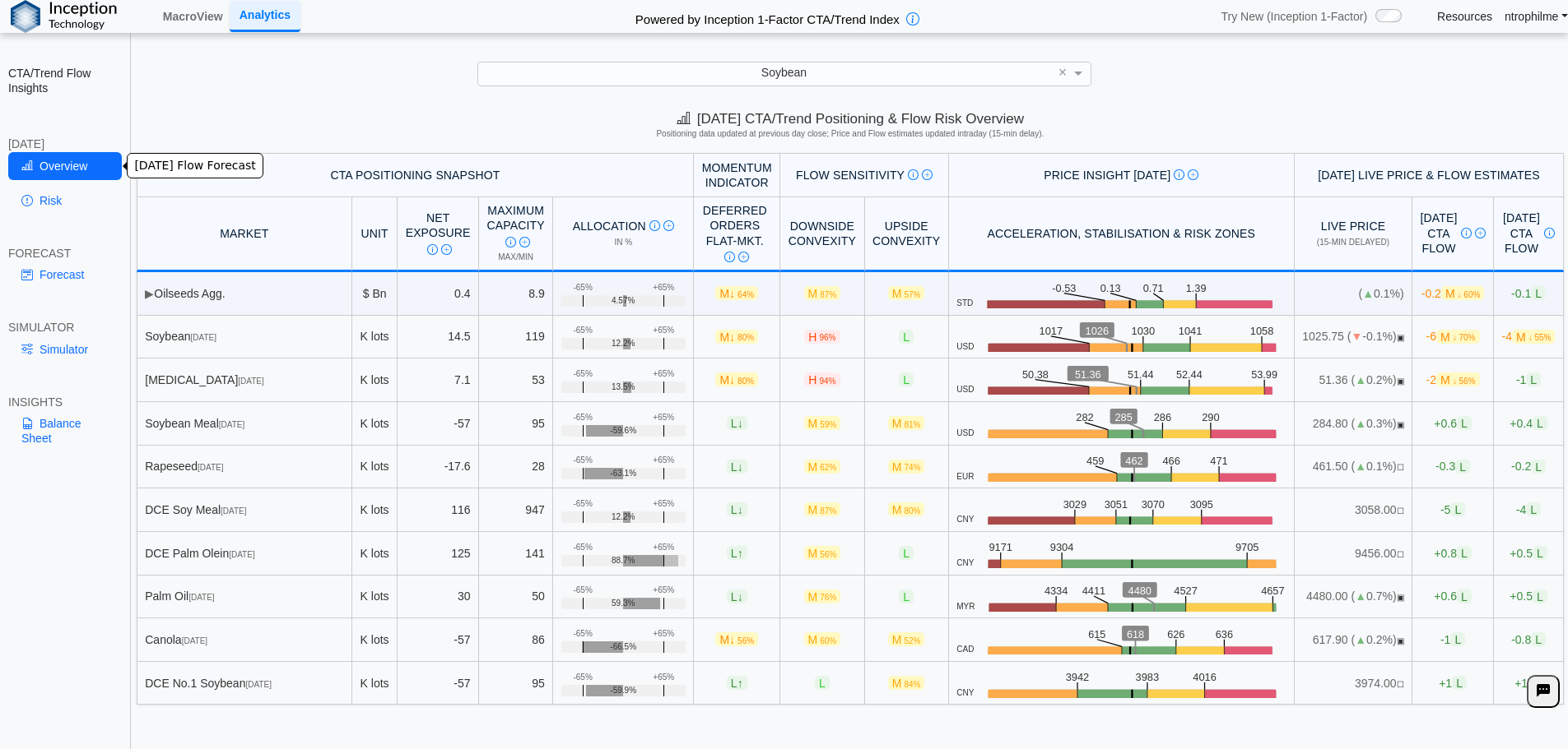
scroll to position [0, 0]
click at [65, 271] on link "Forecast" at bounding box center [65, 275] width 113 height 28
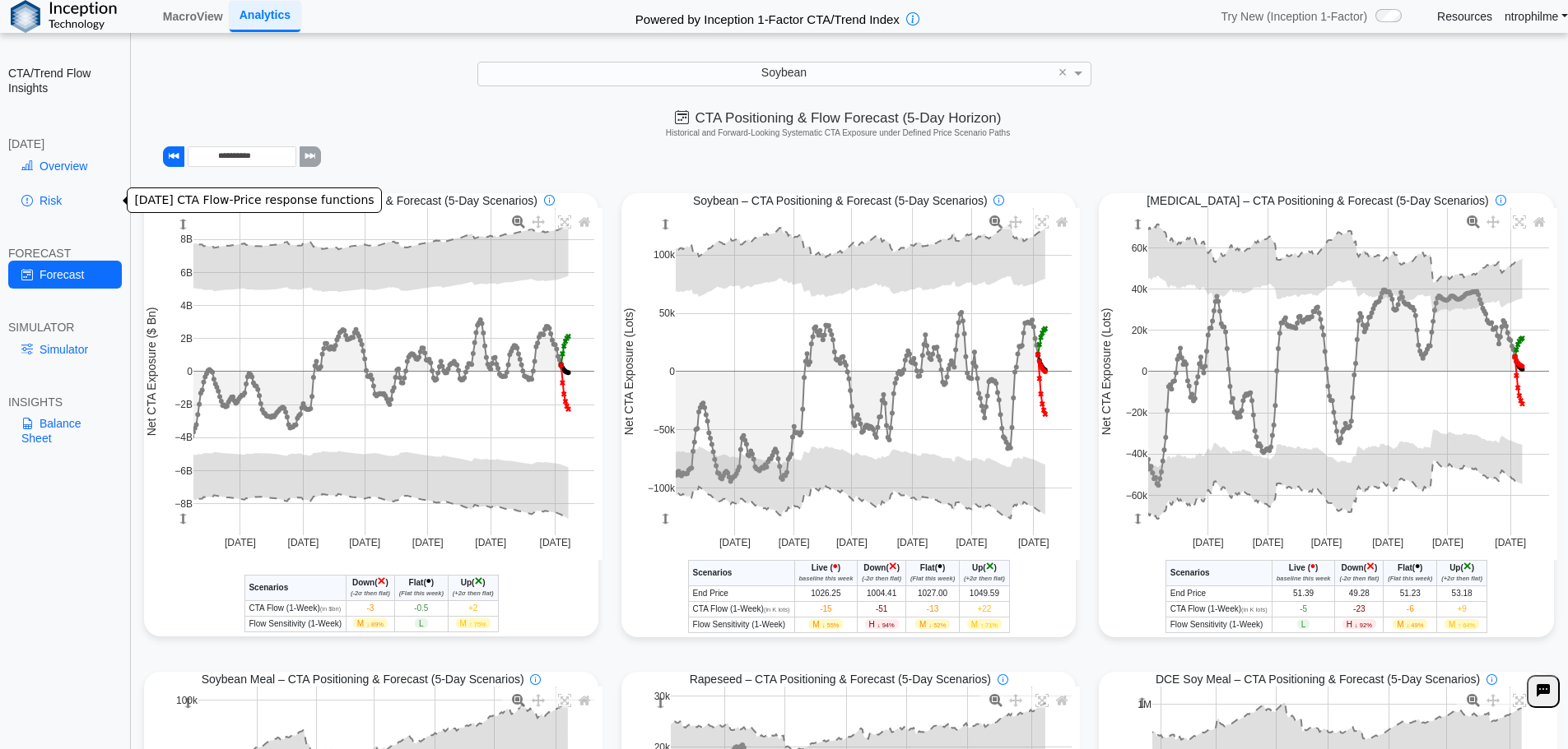
click at [47, 206] on link "Risk" at bounding box center [65, 201] width 113 height 28
